Goal: Browse casually: Explore the website without a specific task or goal

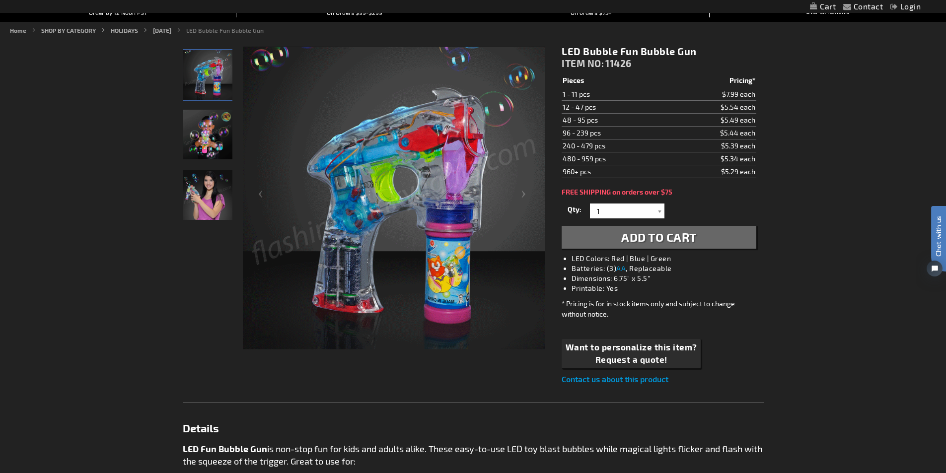
scroll to position [298, 0]
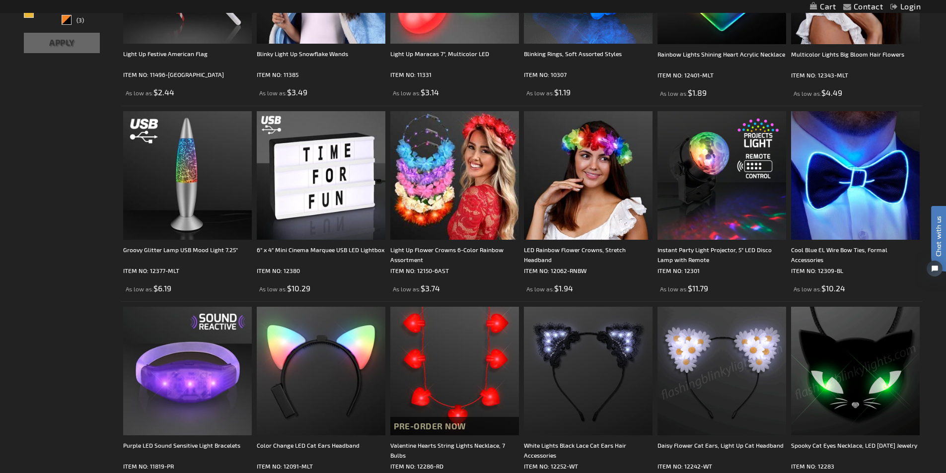
scroll to position [348, 0]
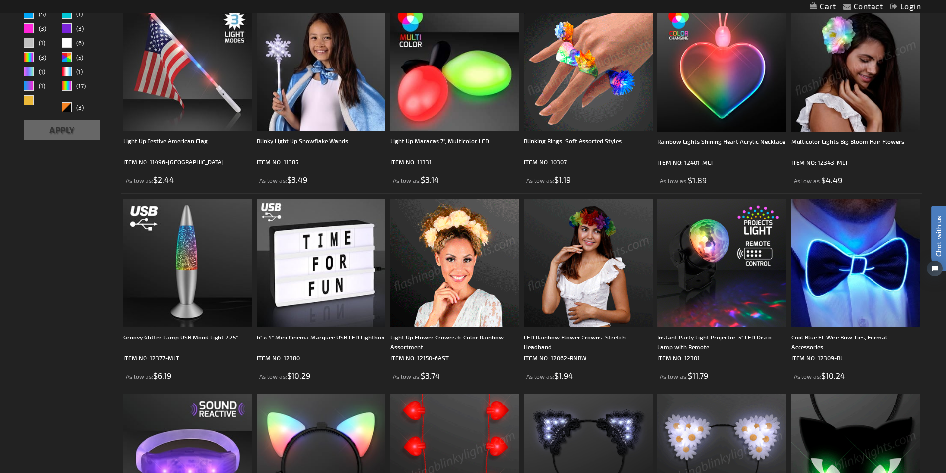
click at [489, 302] on img at bounding box center [454, 263] width 129 height 129
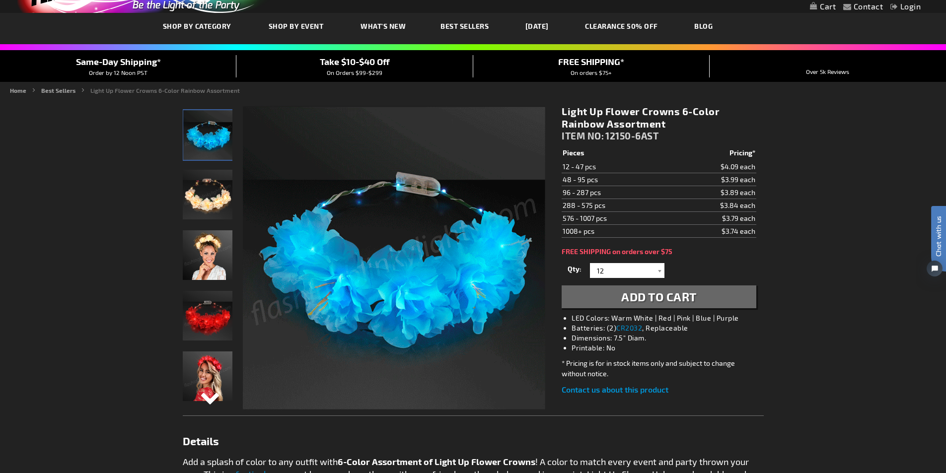
click at [211, 399] on div "Next" at bounding box center [207, 406] width 15 height 22
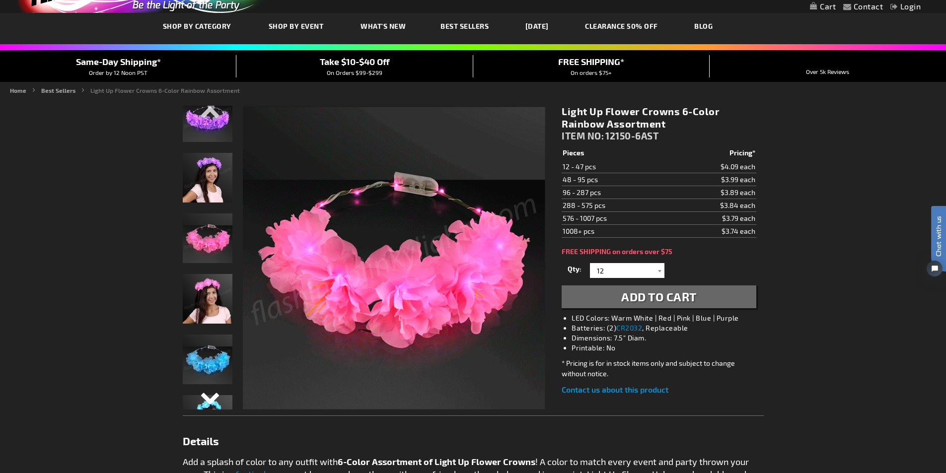
click at [210, 399] on div "Next" at bounding box center [207, 406] width 15 height 22
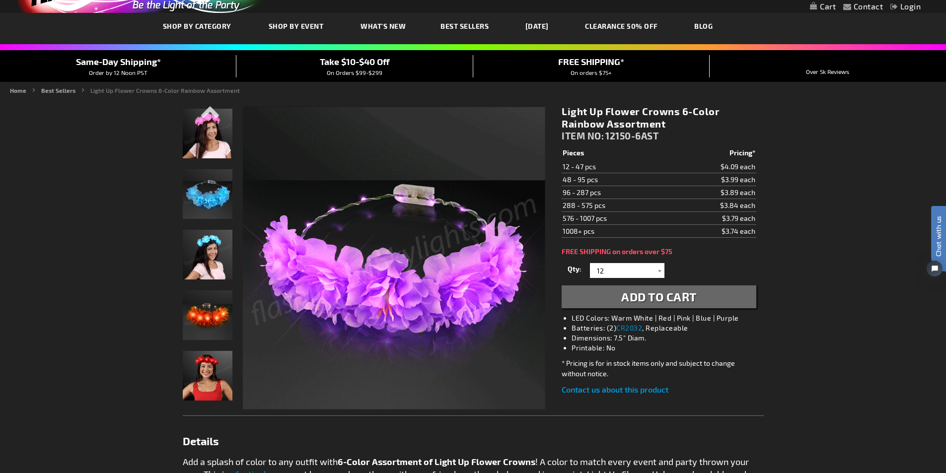
click at [209, 399] on img "Light Up Flower Crowns 6-Color Rainbow Assortment" at bounding box center [208, 376] width 50 height 50
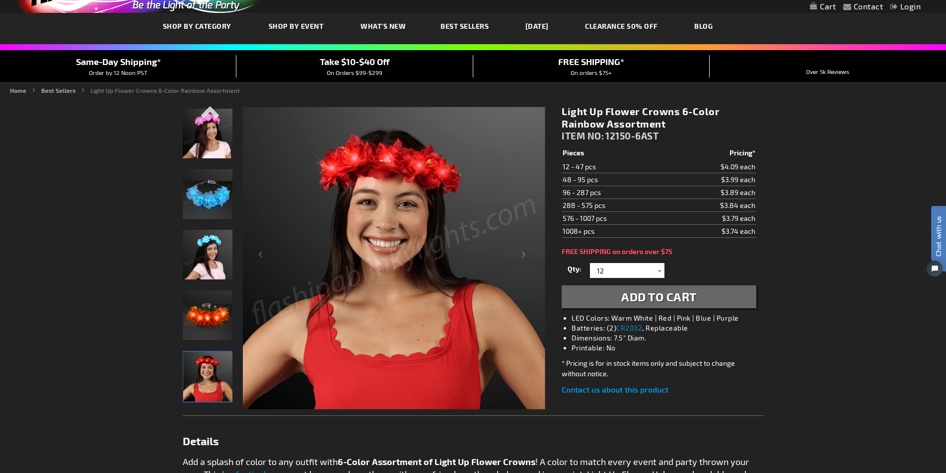
click at [200, 339] on img "Light Up Autumn Flower Crown" at bounding box center [208, 316] width 50 height 50
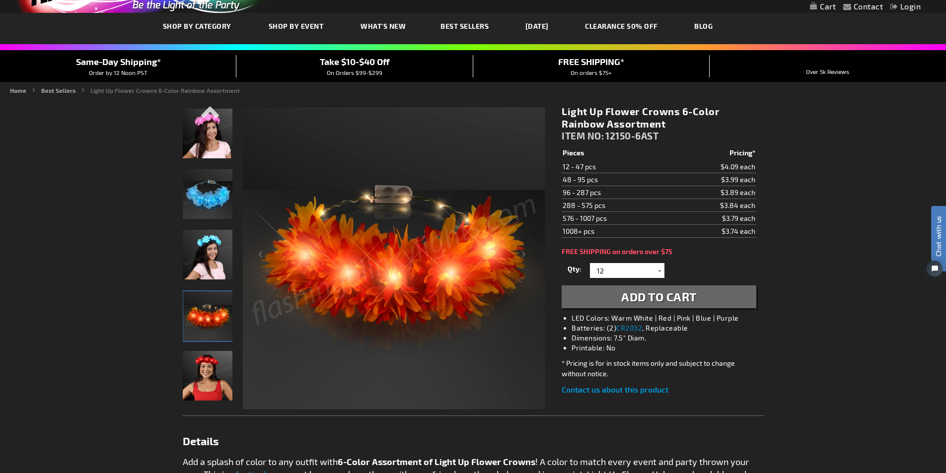
click at [213, 244] on img "Female displaying Light Up Blue Flower Crown" at bounding box center [208, 255] width 50 height 50
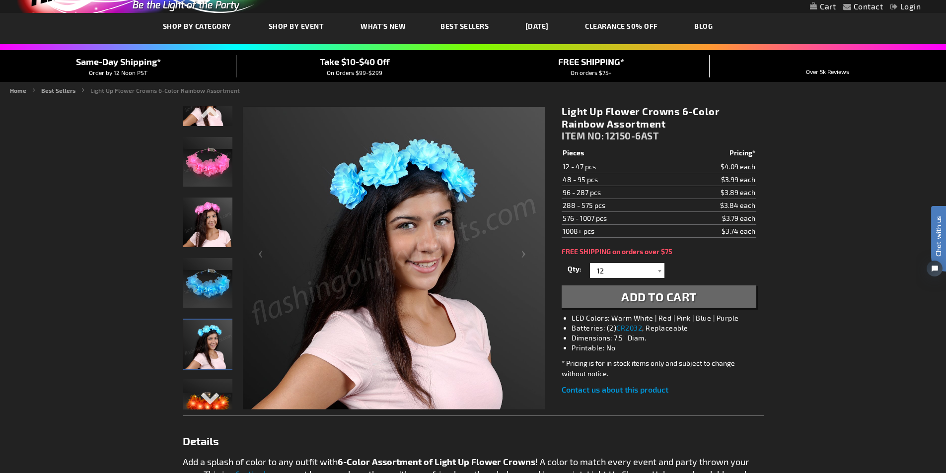
click at [211, 214] on img "Female displaying Light Up Pink Flower Crown" at bounding box center [208, 223] width 50 height 50
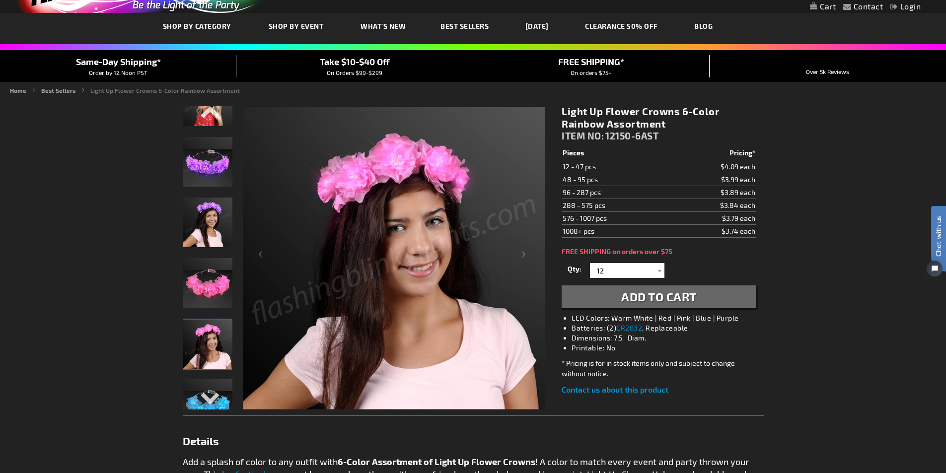
click at [200, 155] on img "Light Up Purple Flower Crown" at bounding box center [208, 162] width 50 height 50
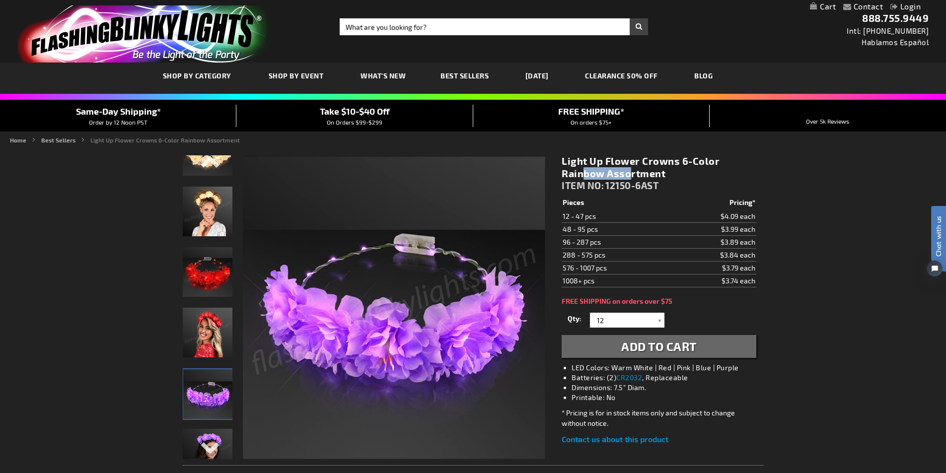
drag, startPoint x: 676, startPoint y: 161, endPoint x: 737, endPoint y: 165, distance: 60.7
click at [737, 165] on h1 "Light Up Flower Crowns 6-Color Rainbow Assortment" at bounding box center [659, 167] width 194 height 25
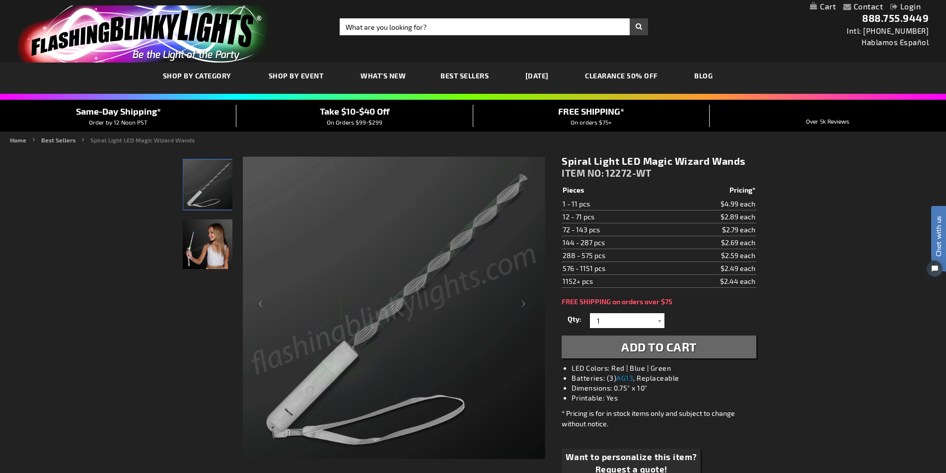
click at [215, 251] on img "Girl displaying Light Up Spiral LED Magic Toy Wand" at bounding box center [208, 245] width 50 height 50
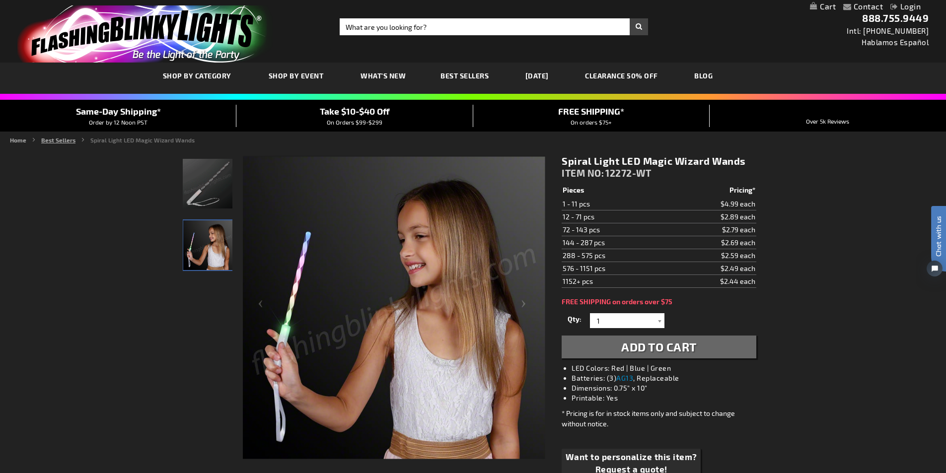
click at [67, 141] on link "Best Sellers" at bounding box center [58, 140] width 34 height 7
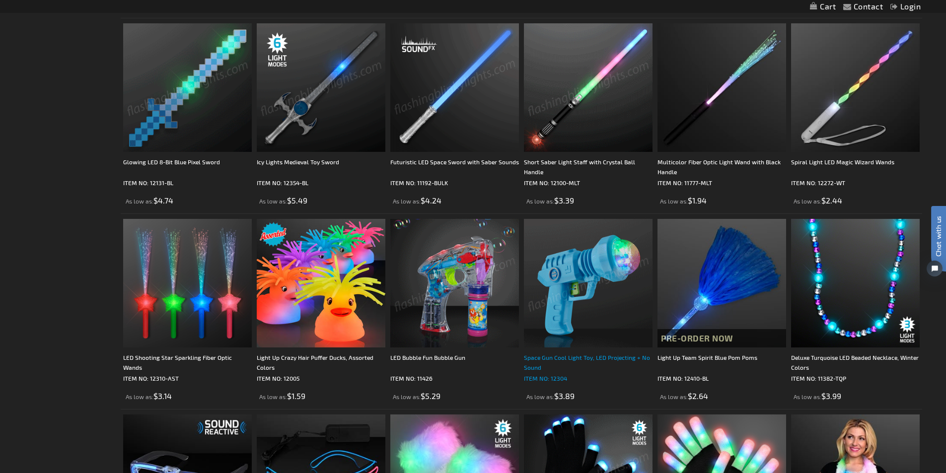
scroll to position [1194, 0]
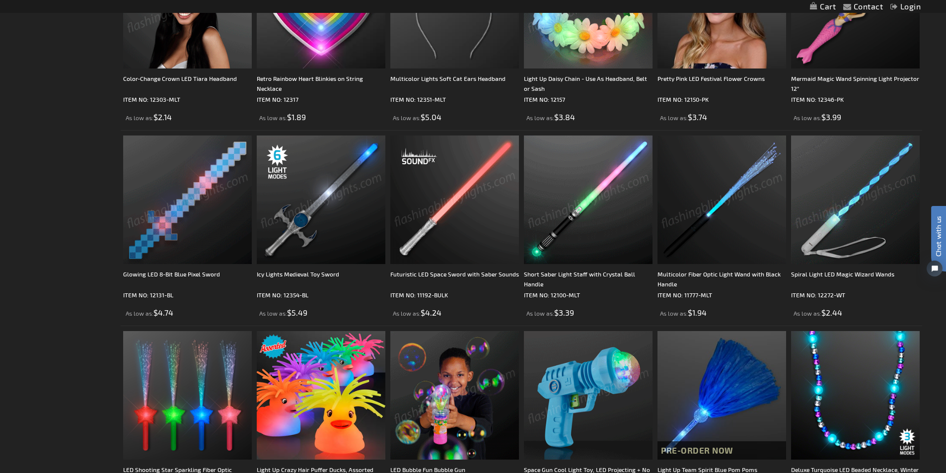
click at [845, 222] on img at bounding box center [855, 200] width 129 height 129
